Goal: Navigation & Orientation: Find specific page/section

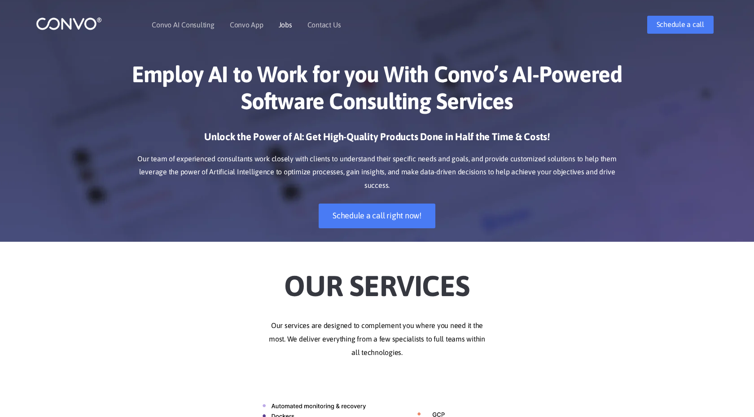
click at [287, 26] on link "Jobs" at bounding box center [285, 24] width 13 height 7
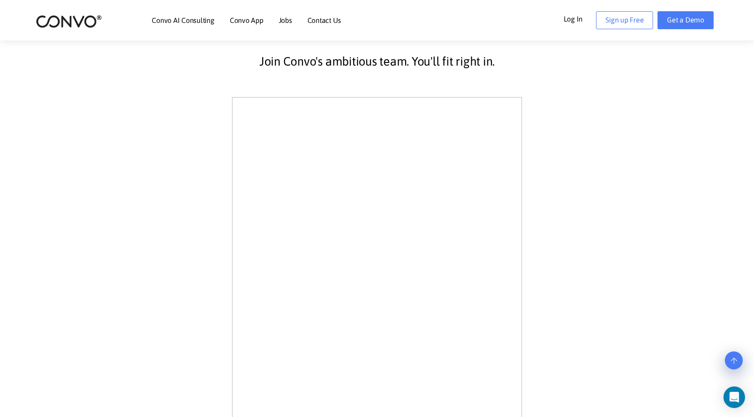
scroll to position [220, 0]
click at [190, 242] on div "Join Convo's ambitious team. You'll fit right in." at bounding box center [377, 342] width 498 height 623
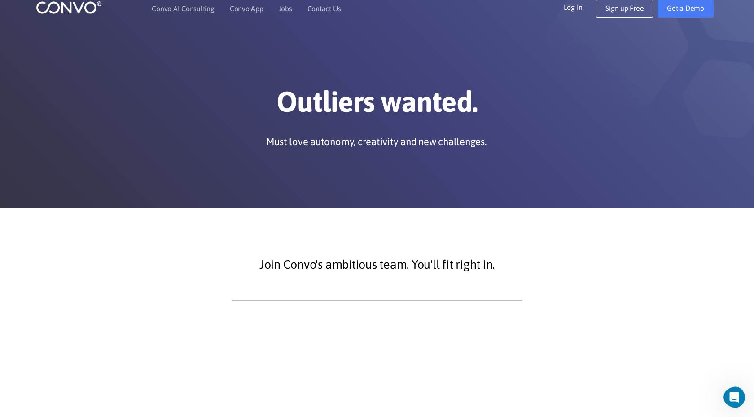
scroll to position [0, 0]
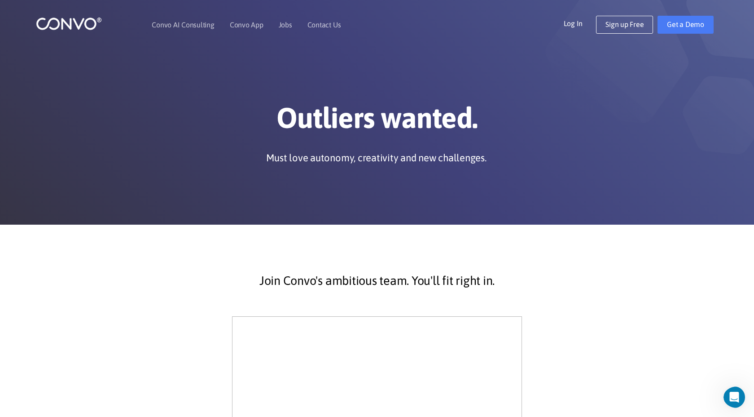
click at [66, 23] on img at bounding box center [69, 24] width 66 height 14
